Goal: Information Seeking & Learning: Learn about a topic

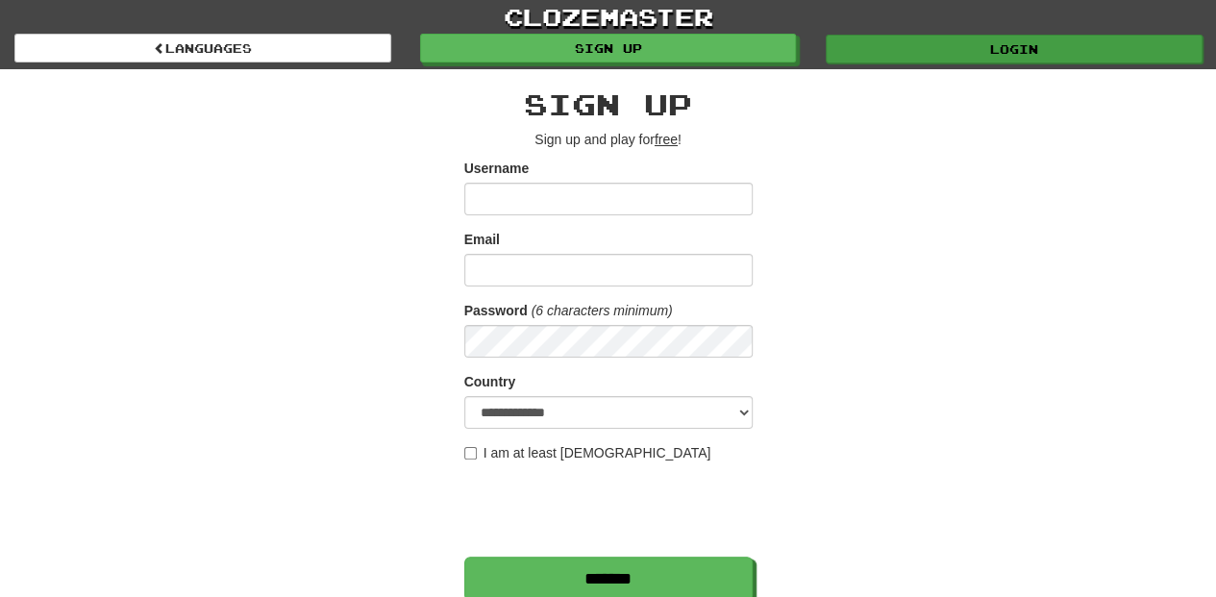
type input "**********"
click at [868, 42] on link "Login" at bounding box center [1014, 49] width 377 height 29
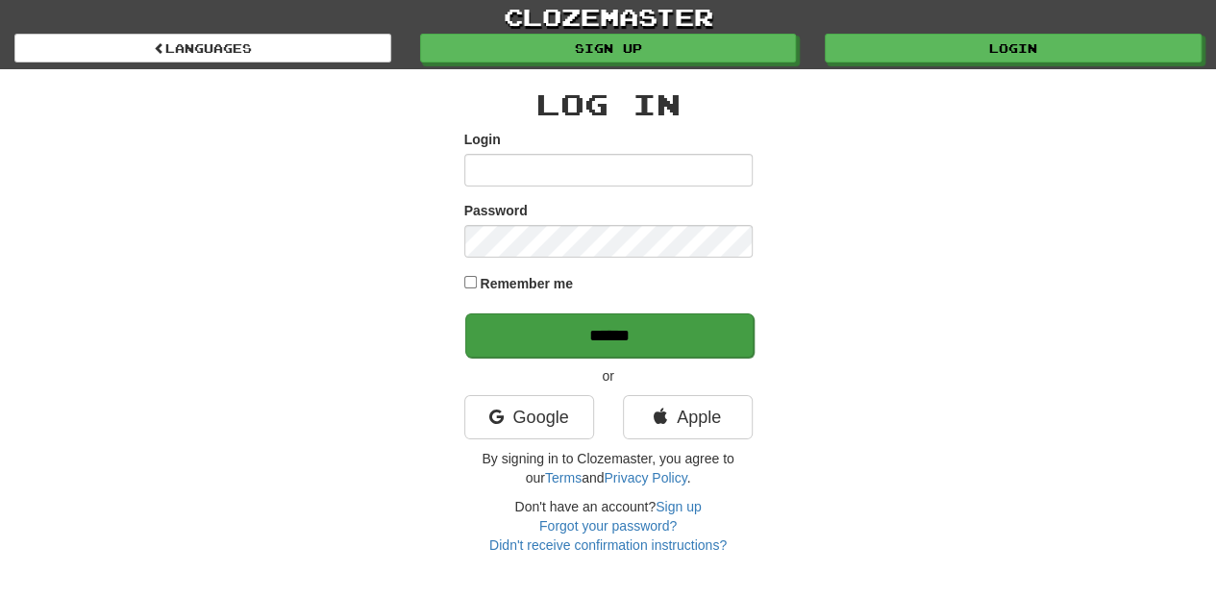
type input "**********"
click at [609, 335] on input "******" at bounding box center [609, 335] width 288 height 44
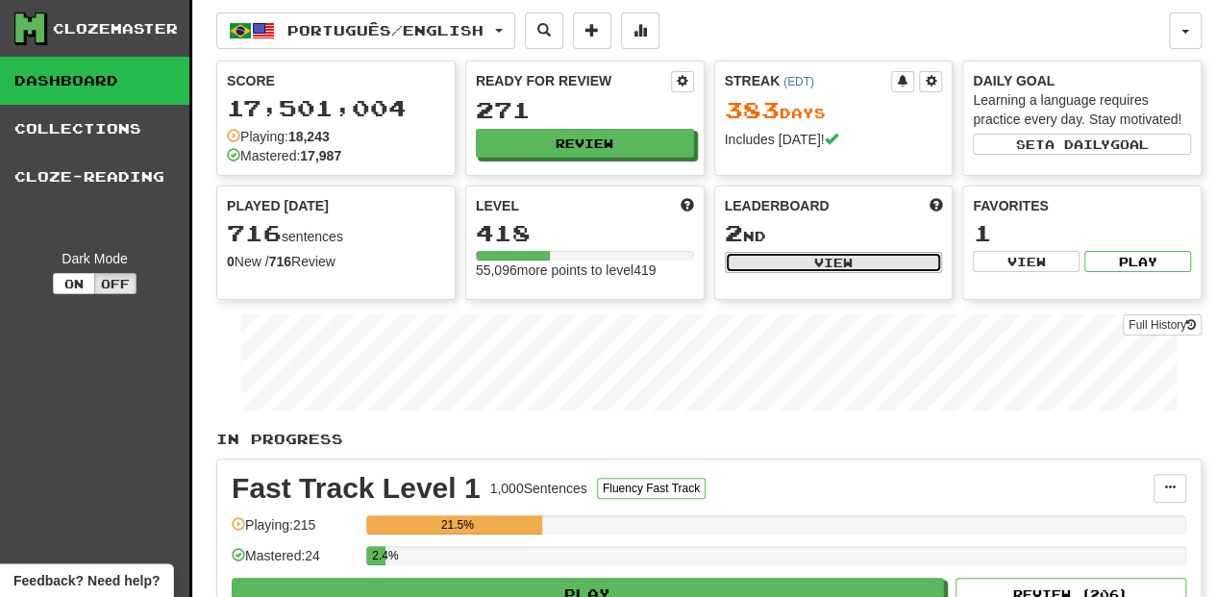
click at [809, 265] on button "View" at bounding box center [834, 262] width 218 height 21
select select "**********"
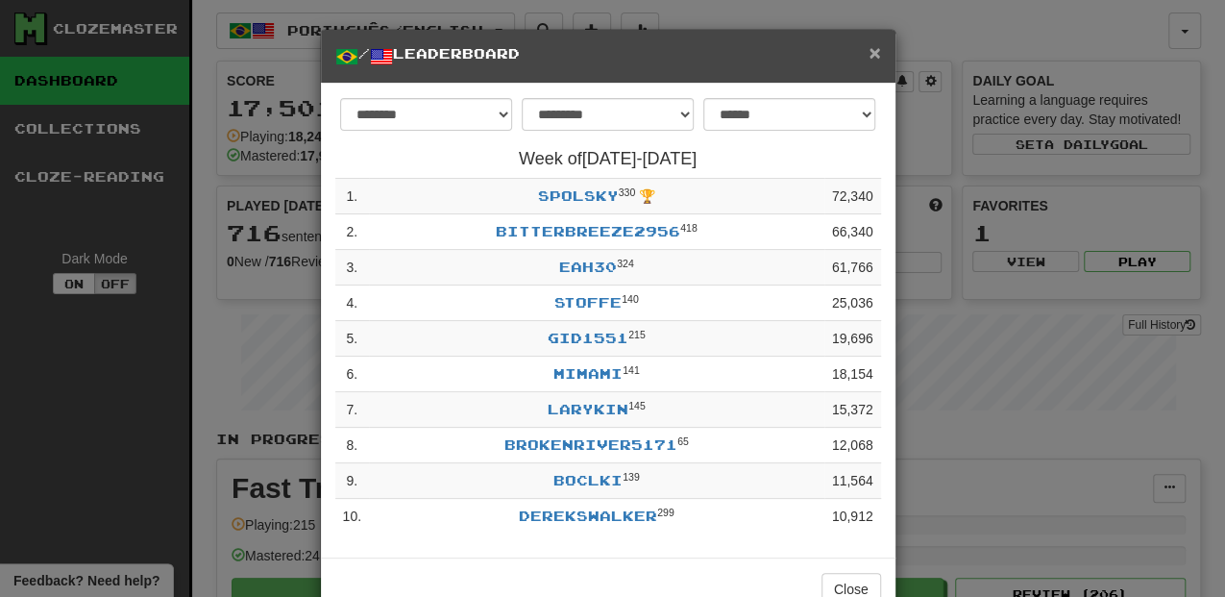
click at [872, 50] on span "×" at bounding box center [875, 52] width 12 height 22
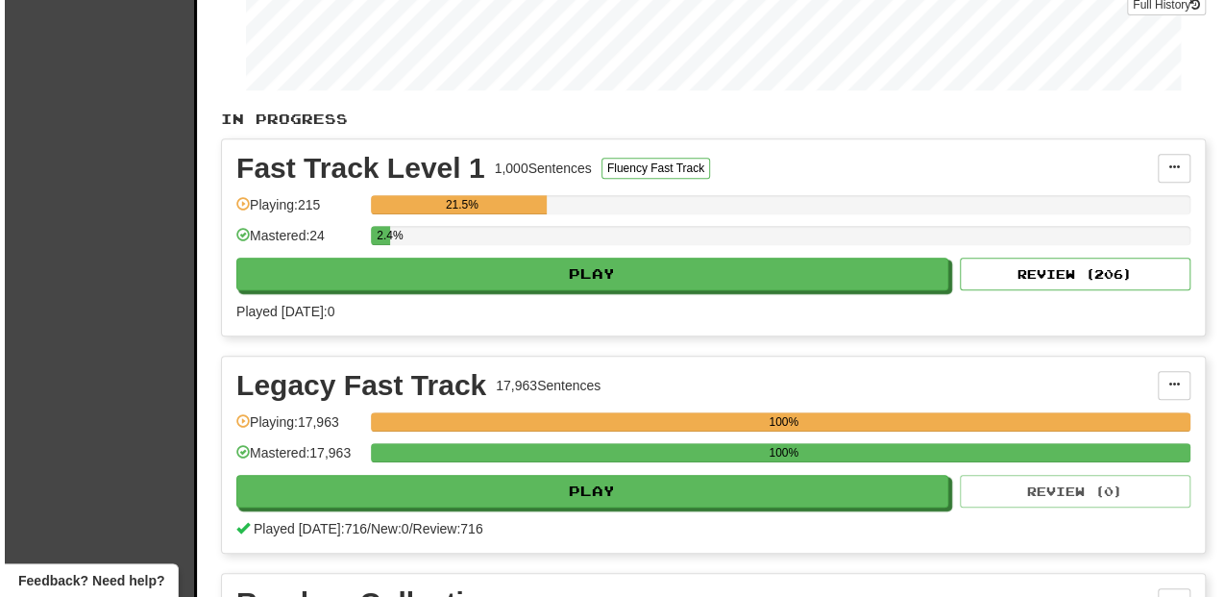
scroll to position [384, 0]
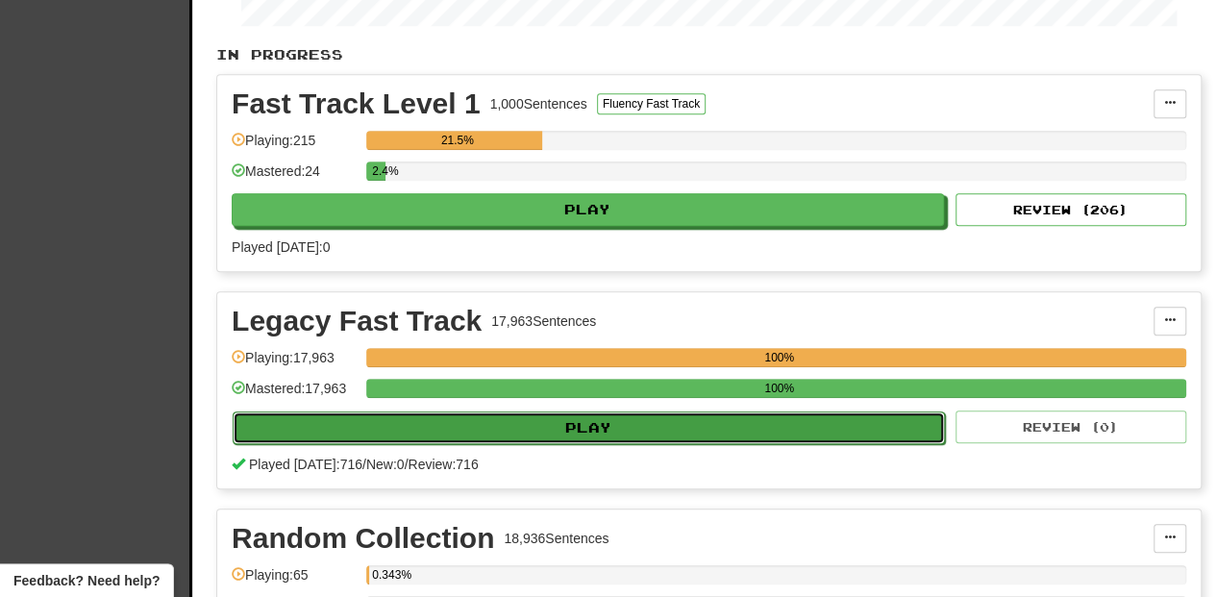
click at [561, 423] on button "Play" at bounding box center [589, 427] width 712 height 33
select select "**"
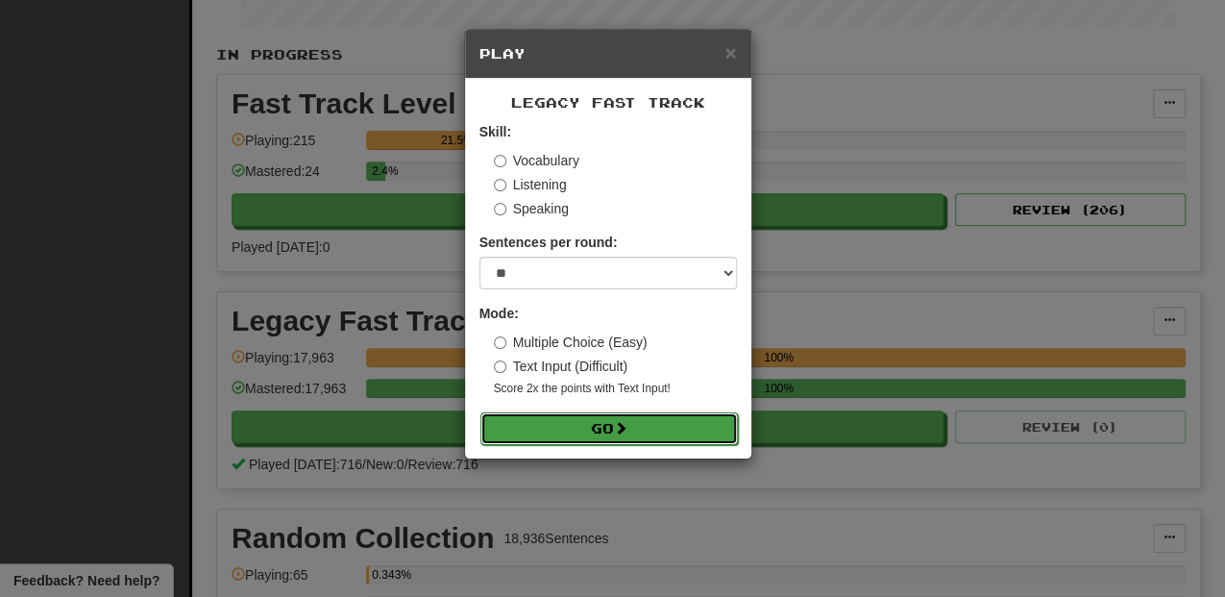
click at [575, 430] on button "Go" at bounding box center [610, 428] width 258 height 33
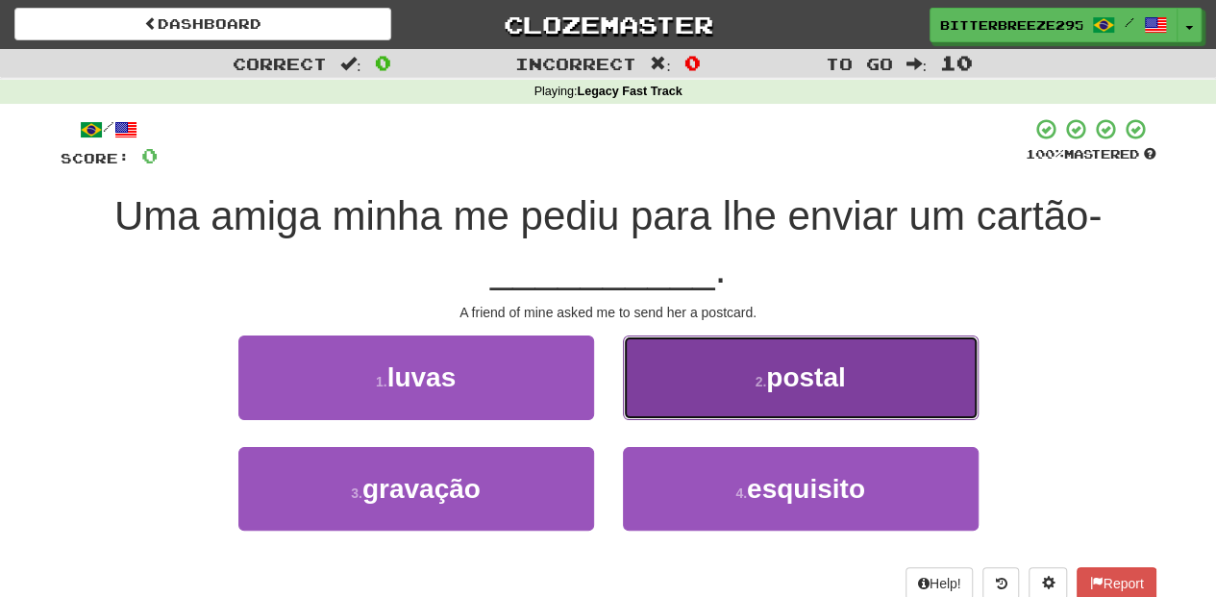
click at [681, 399] on button "2 . postal" at bounding box center [801, 377] width 356 height 84
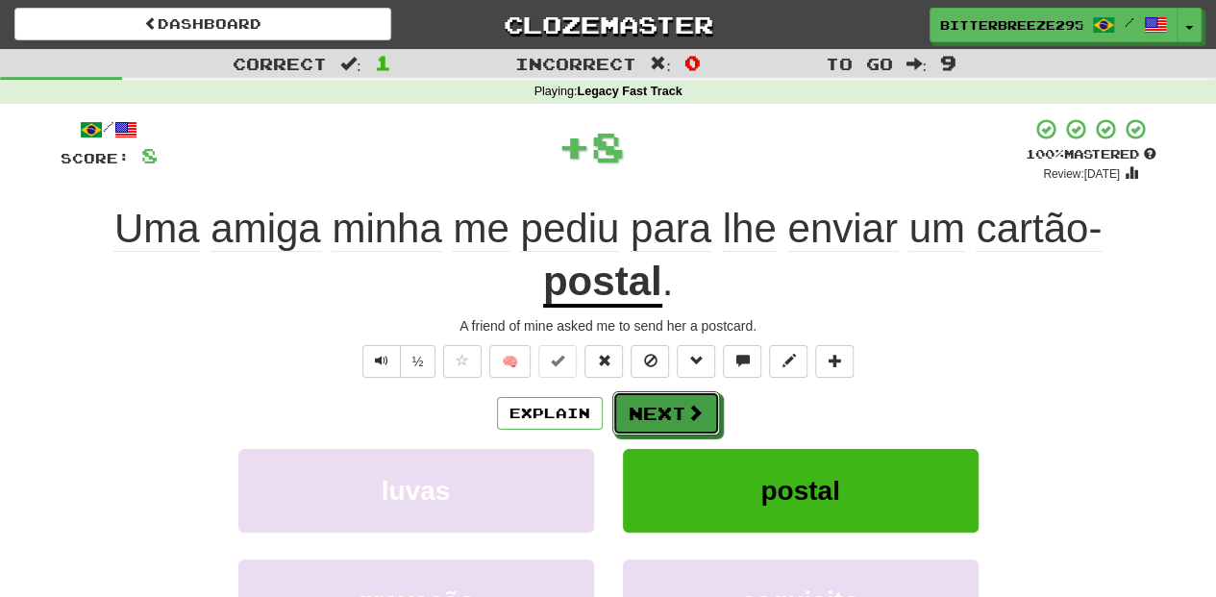
click at [681, 399] on button "Next" at bounding box center [666, 413] width 108 height 44
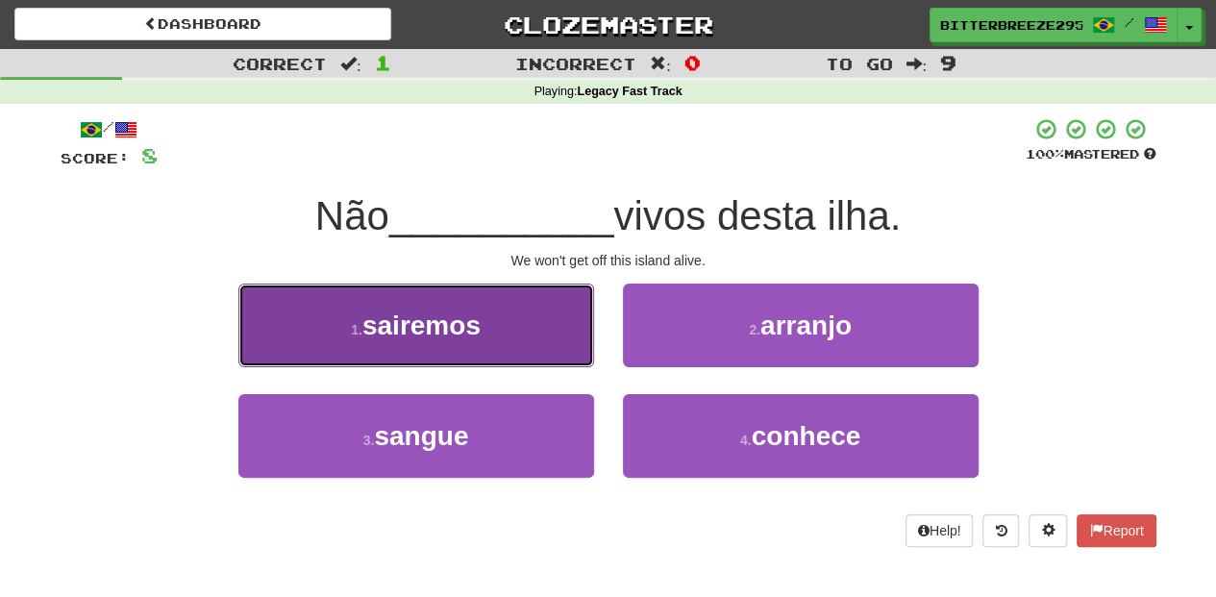
click at [533, 350] on button "1 . sairemos" at bounding box center [416, 326] width 356 height 84
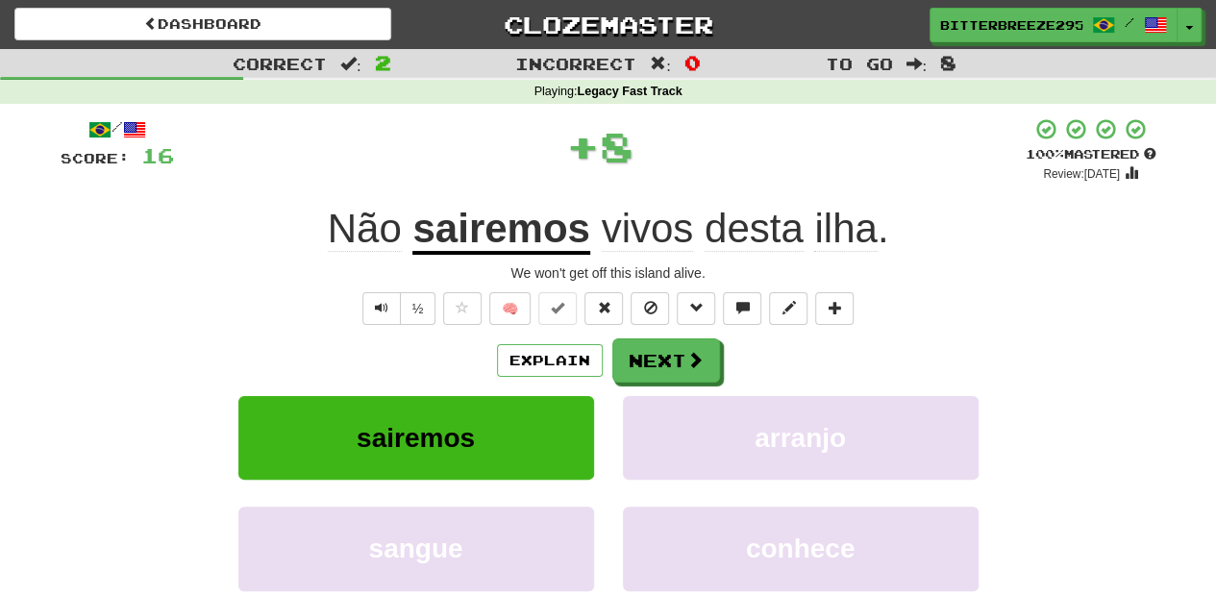
click at [607, 354] on div "Explain Next" at bounding box center [609, 360] width 1096 height 44
click at [634, 354] on button "Next" at bounding box center [667, 361] width 108 height 44
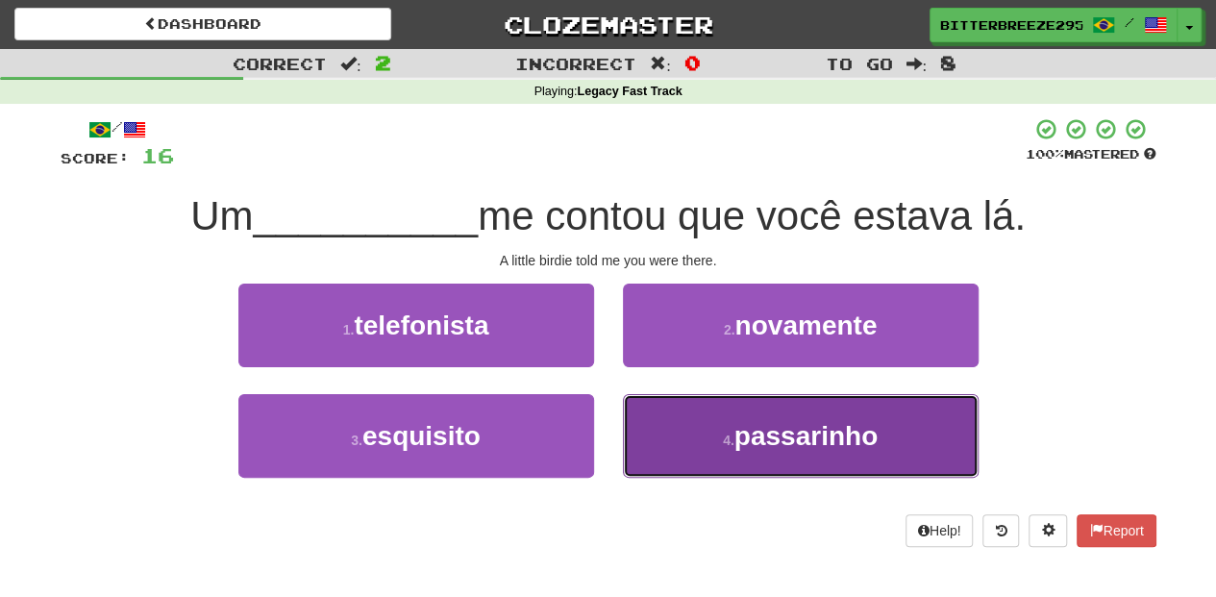
click at [651, 431] on button "4 . passarinho" at bounding box center [801, 436] width 356 height 84
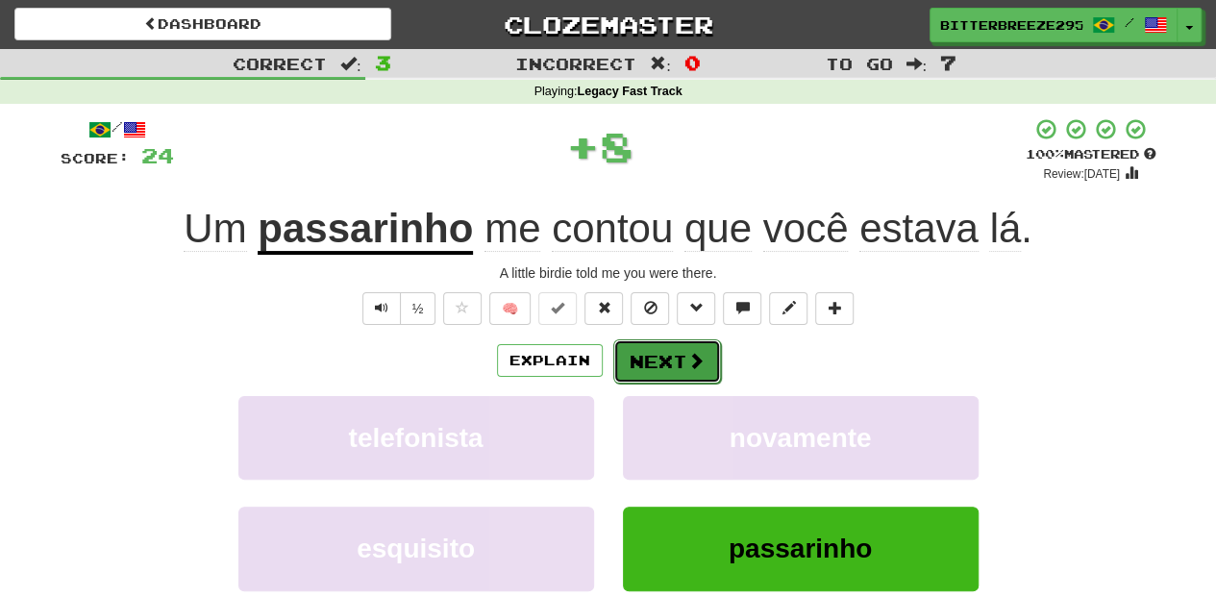
click at [634, 359] on button "Next" at bounding box center [667, 361] width 108 height 44
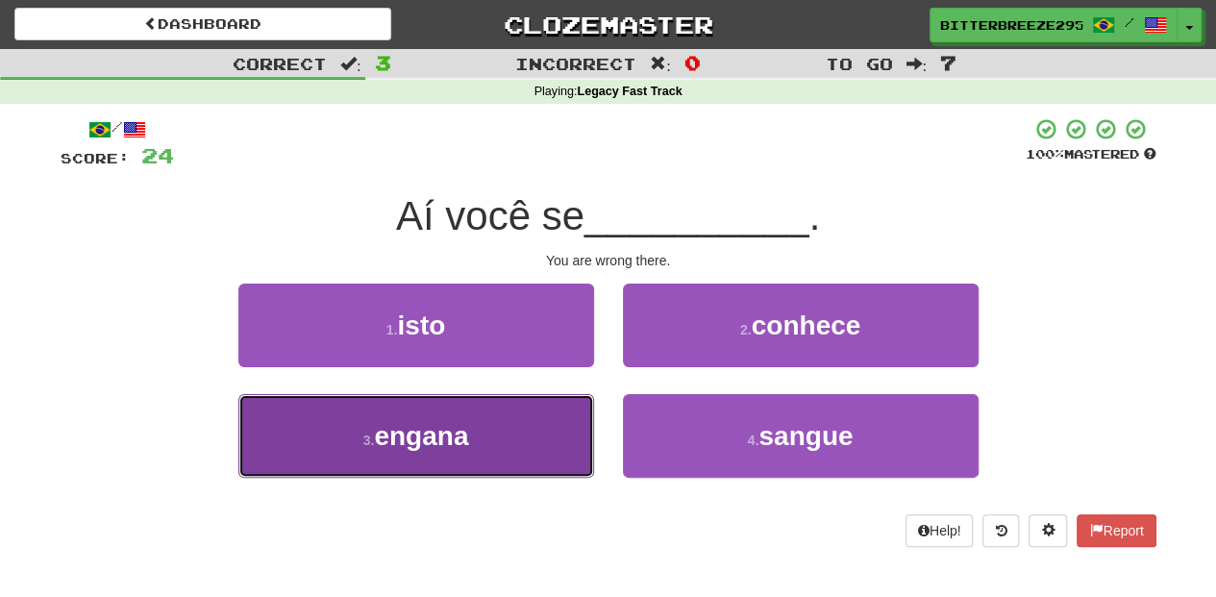
click at [554, 437] on button "3 . engana" at bounding box center [416, 436] width 356 height 84
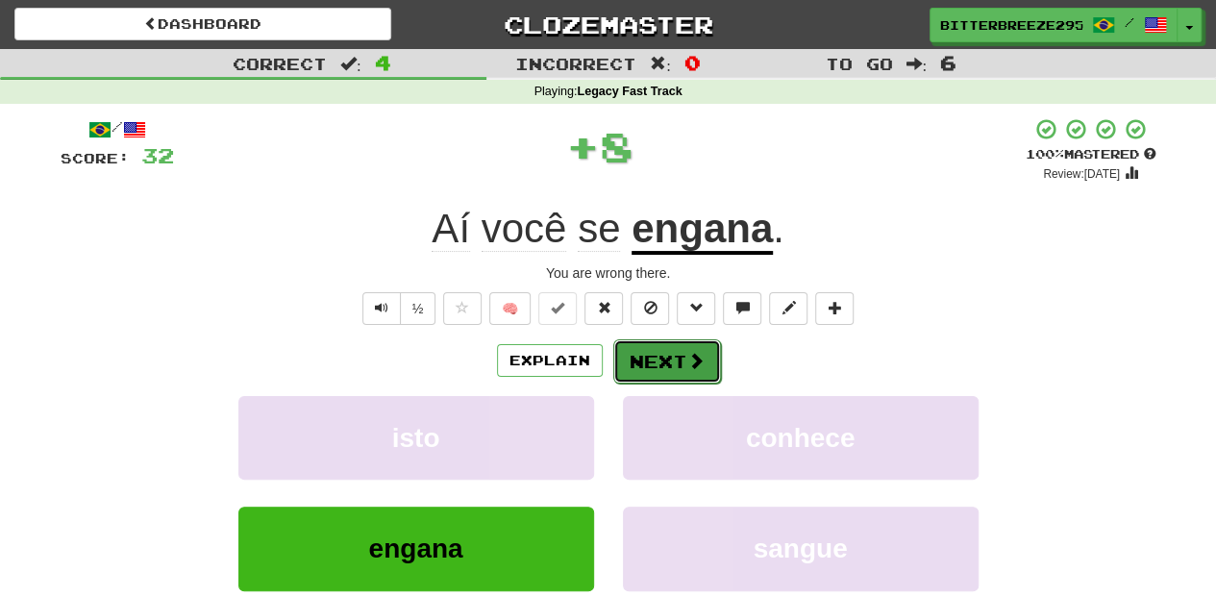
click at [660, 358] on button "Next" at bounding box center [667, 361] width 108 height 44
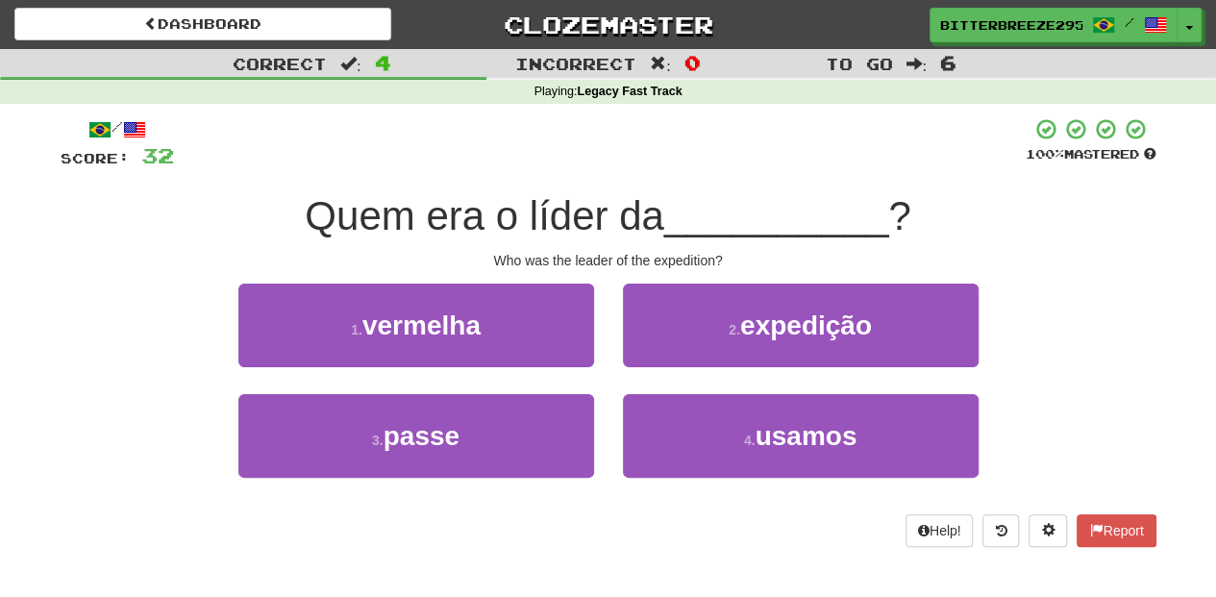
click at [659, 367] on div "2 . expedição" at bounding box center [800, 339] width 384 height 111
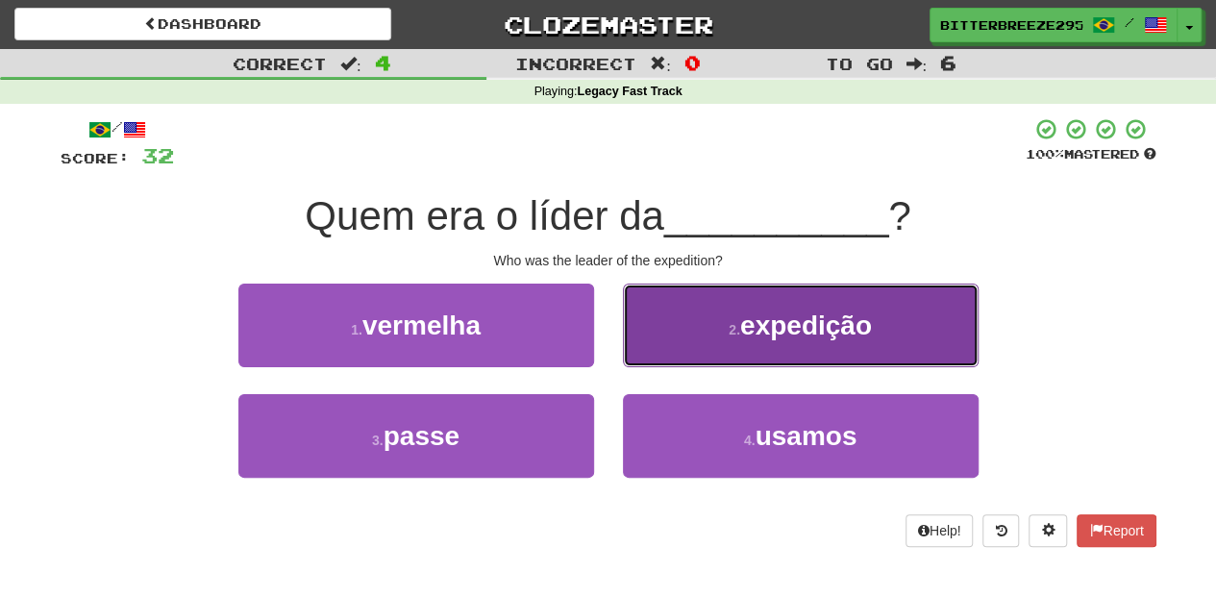
click at [660, 350] on button "2 . expedição" at bounding box center [801, 326] width 356 height 84
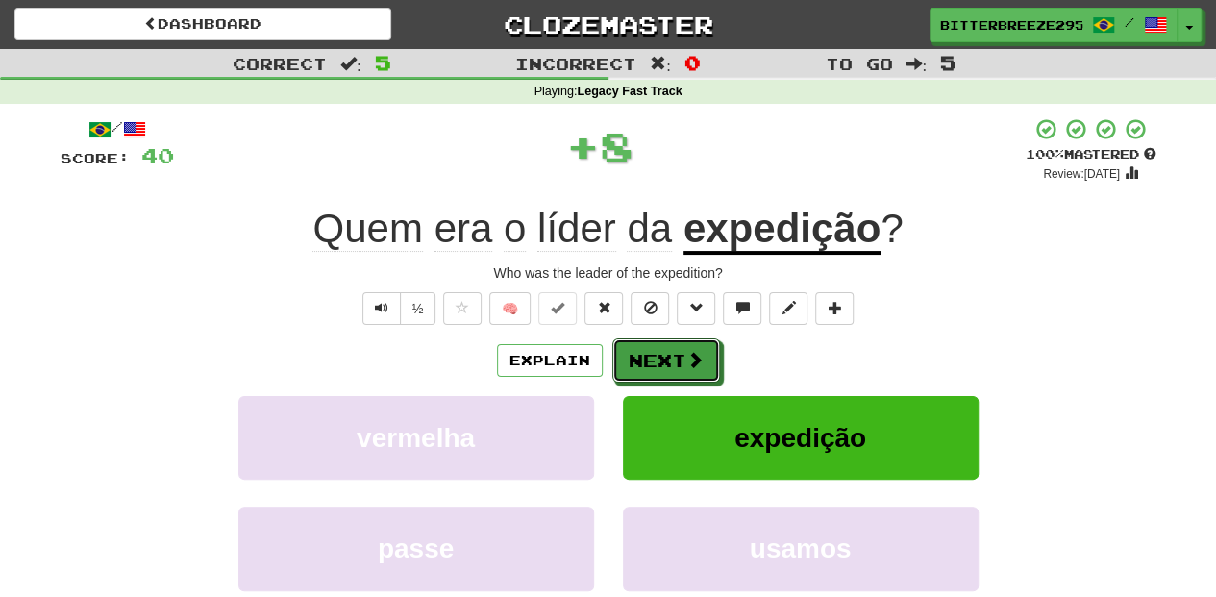
click at [660, 350] on button "Next" at bounding box center [666, 360] width 108 height 44
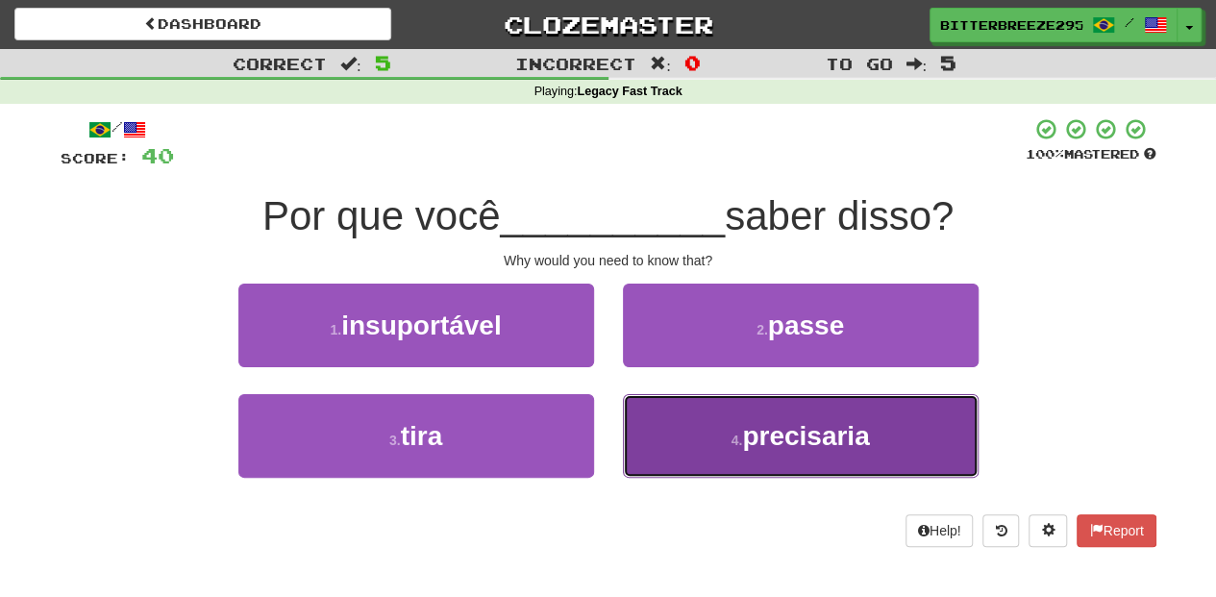
click at [644, 424] on button "4 . precisaria" at bounding box center [801, 436] width 356 height 84
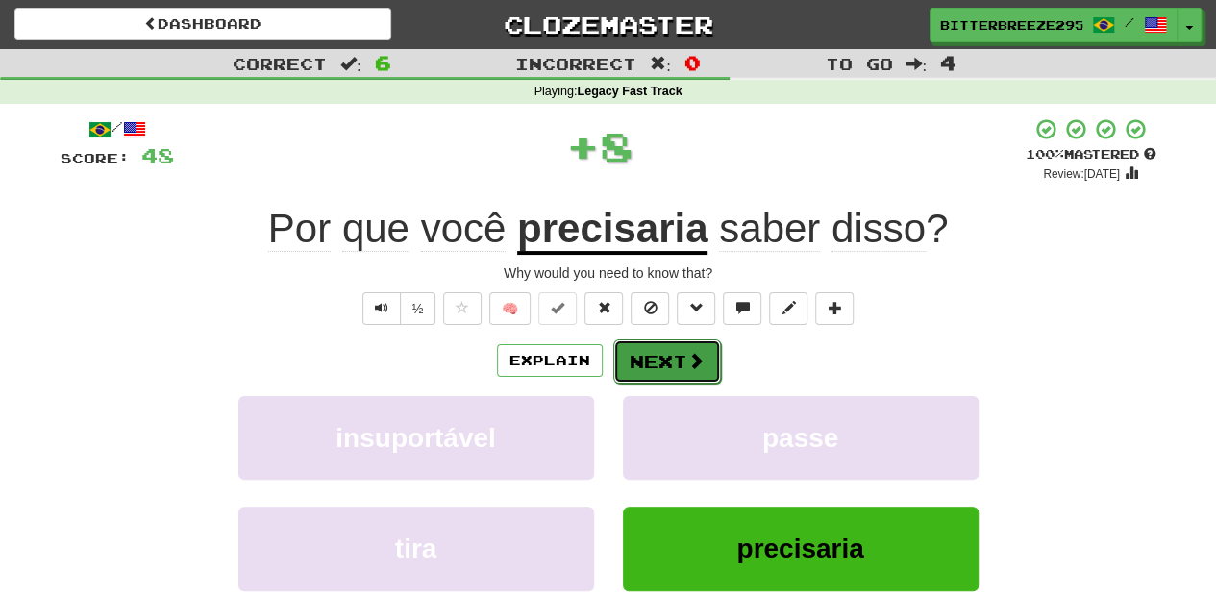
click at [640, 367] on button "Next" at bounding box center [667, 361] width 108 height 44
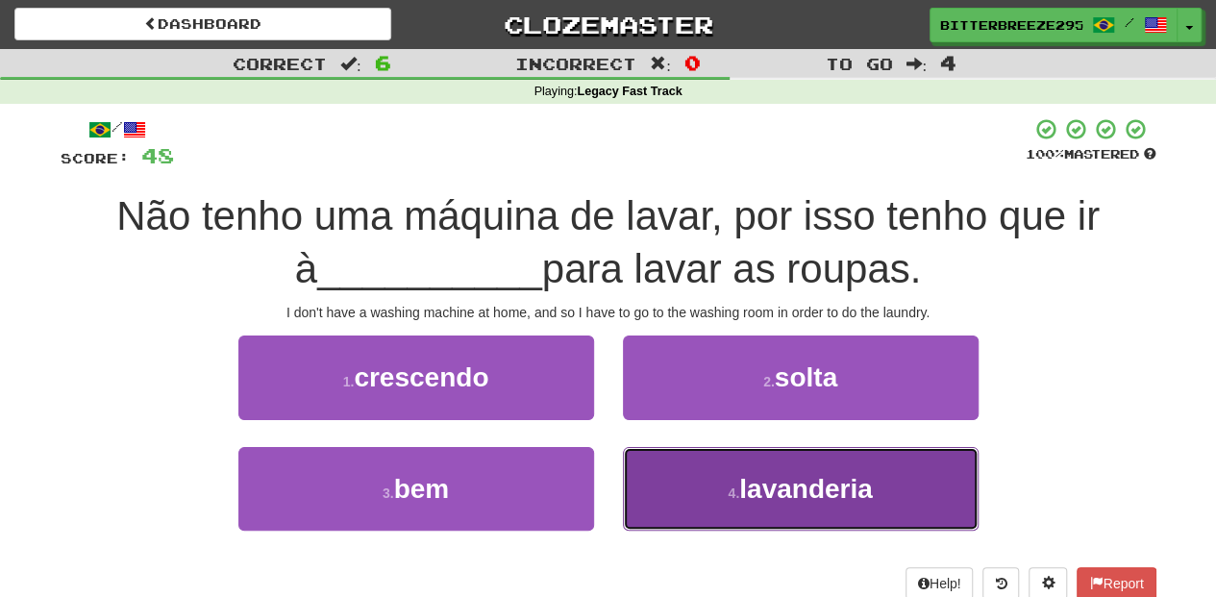
click at [659, 457] on button "4 . lavanderia" at bounding box center [801, 489] width 356 height 84
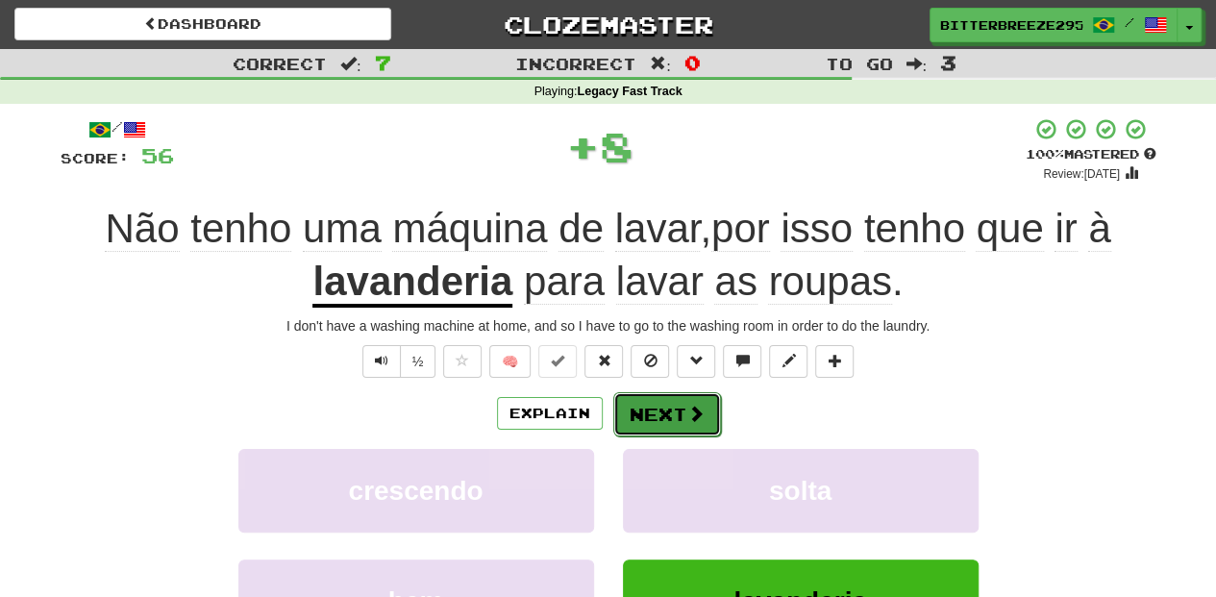
click at [653, 405] on button "Next" at bounding box center [667, 414] width 108 height 44
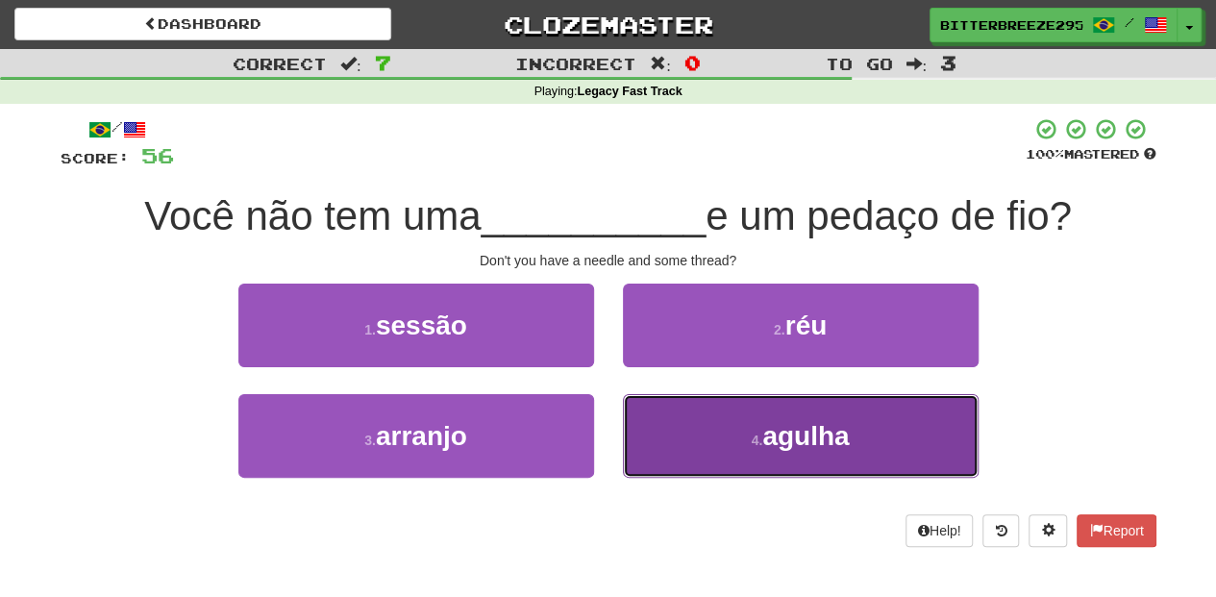
click at [671, 438] on button "4 . agulha" at bounding box center [801, 436] width 356 height 84
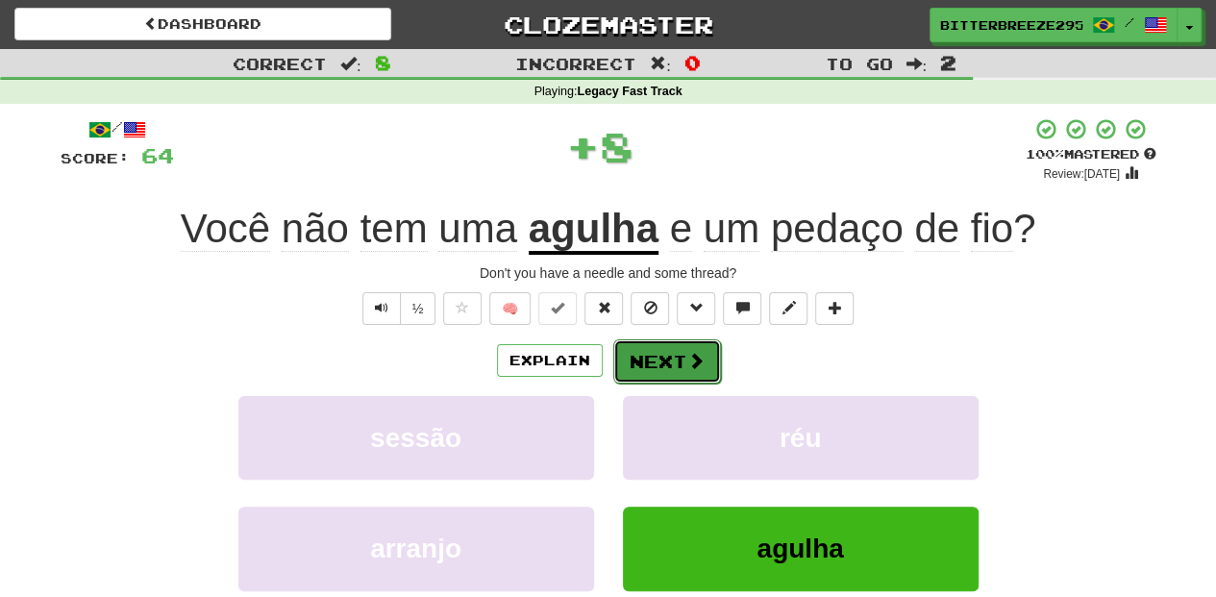
click at [656, 365] on button "Next" at bounding box center [667, 361] width 108 height 44
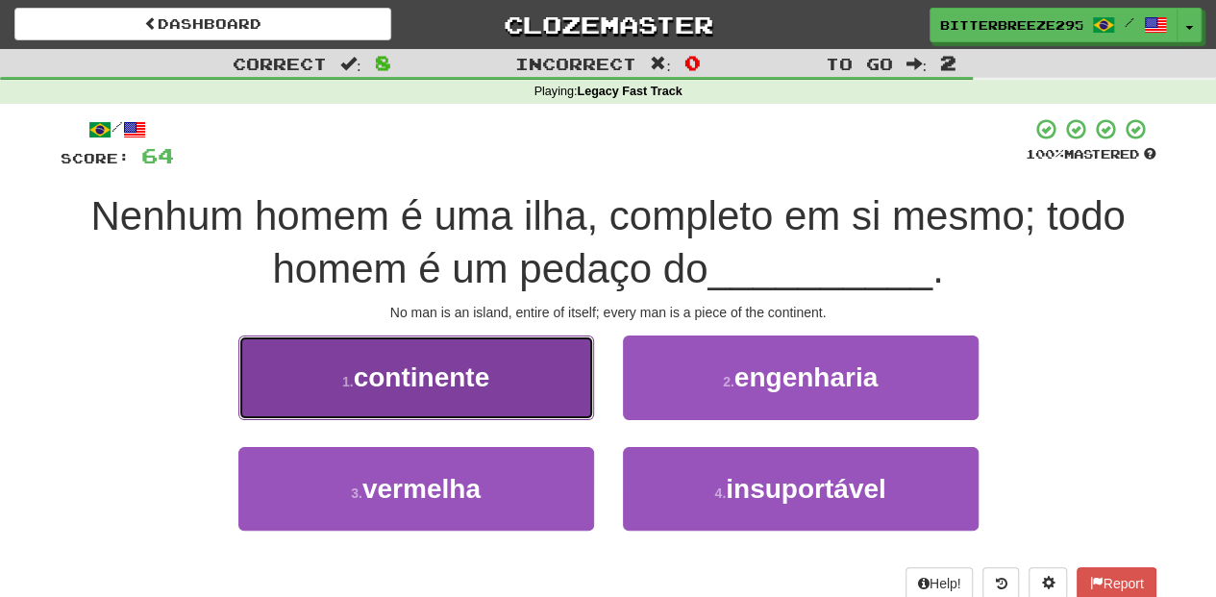
click at [469, 398] on button "1 . continente" at bounding box center [416, 377] width 356 height 84
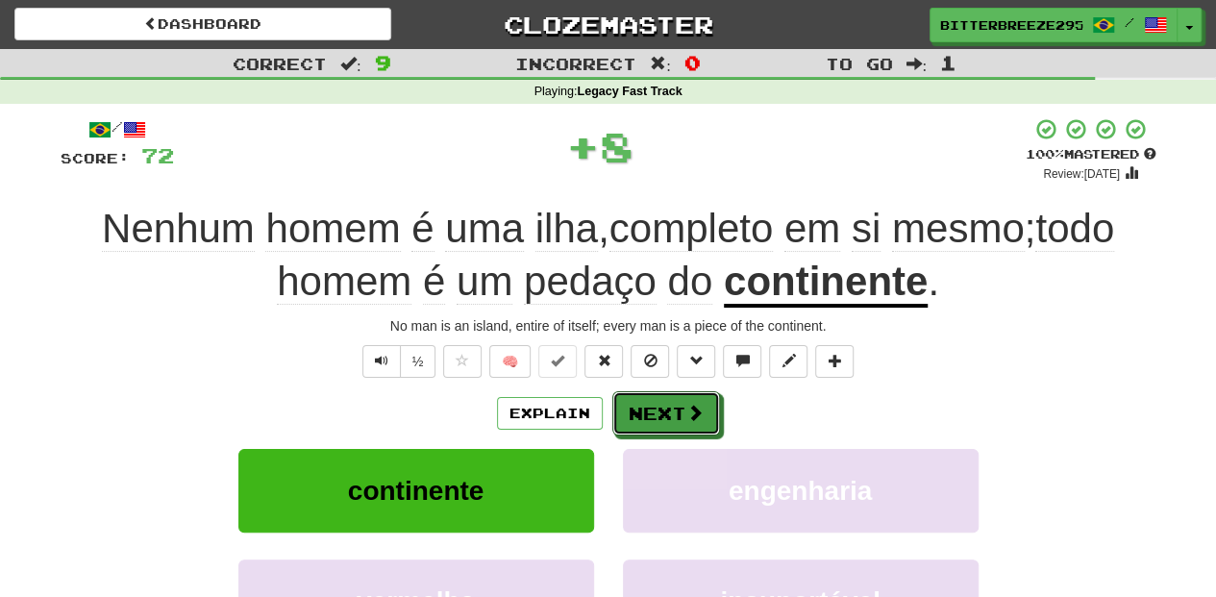
click at [636, 417] on button "Next" at bounding box center [666, 413] width 108 height 44
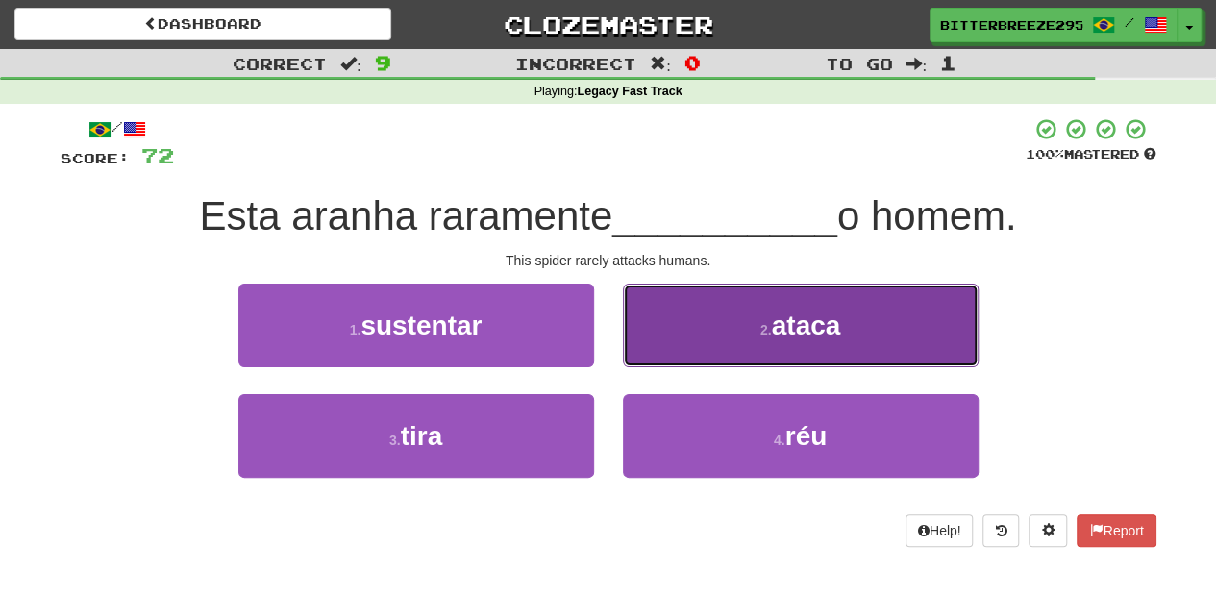
click at [657, 354] on button "2 . ataca" at bounding box center [801, 326] width 356 height 84
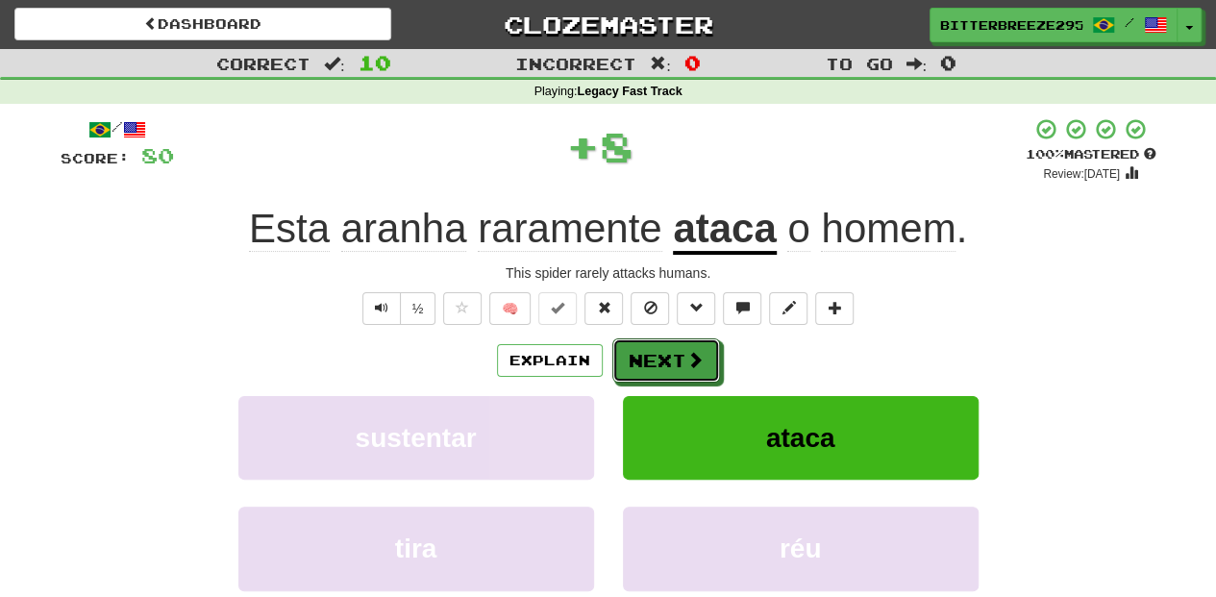
click at [657, 354] on button "Next" at bounding box center [666, 360] width 108 height 44
